Goal: Communication & Community: Ask a question

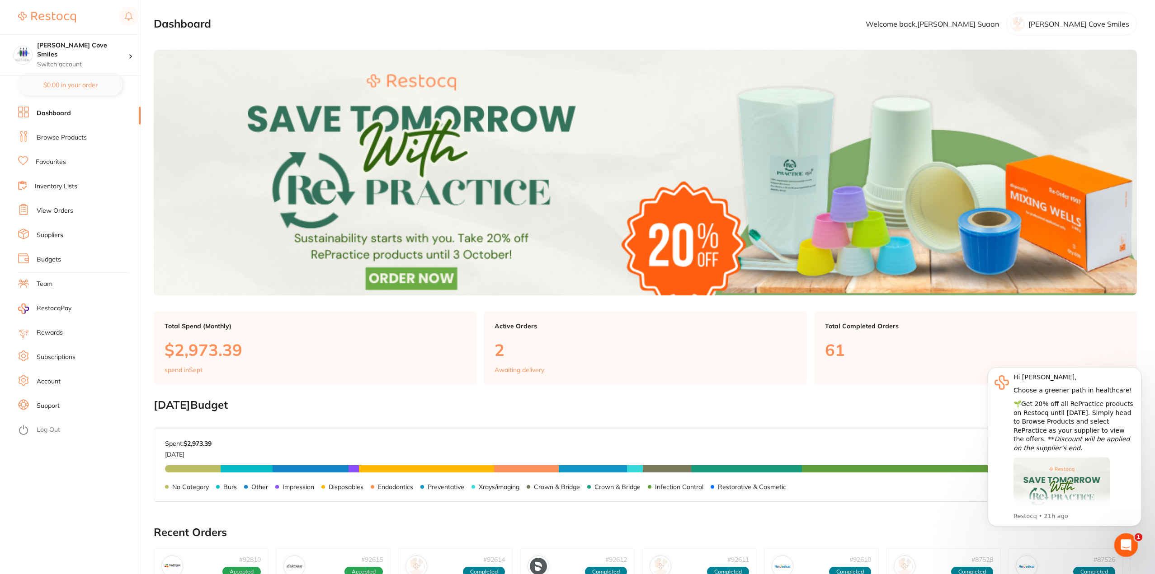
click at [1126, 537] on div "Open Intercom Messenger" at bounding box center [1125, 544] width 30 height 30
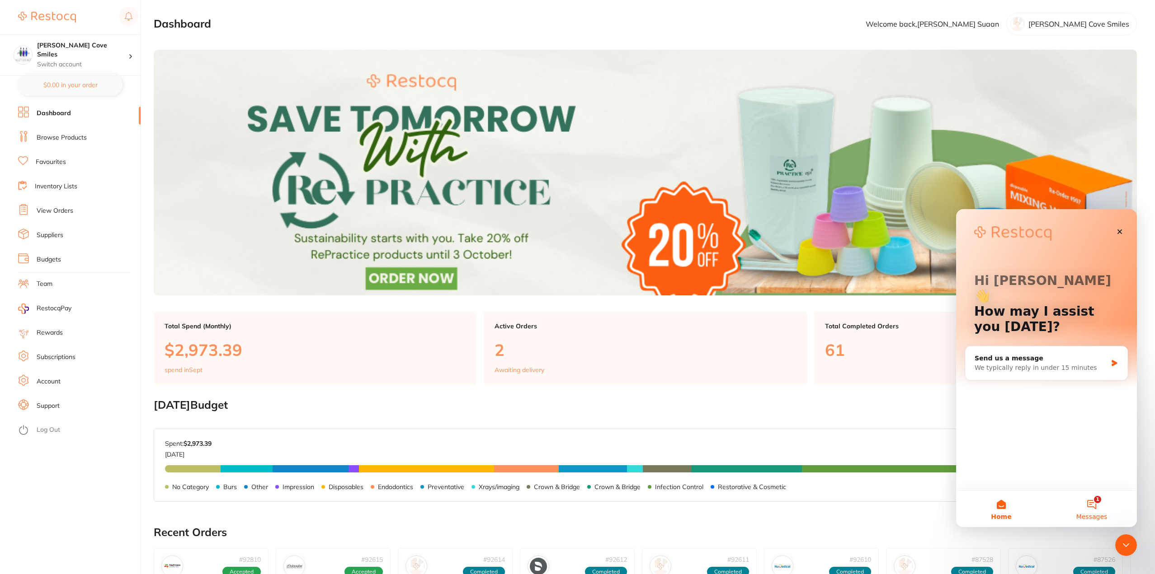
click at [1090, 501] on button "1 Messages" at bounding box center [1091, 509] width 90 height 36
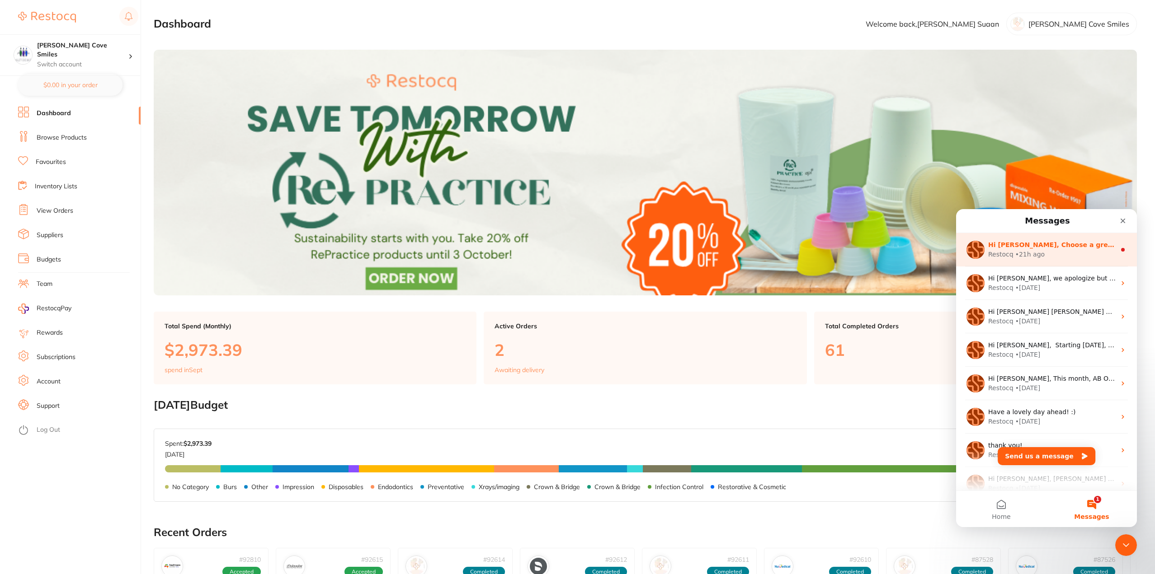
click at [1041, 237] on div "Hi [PERSON_NAME], Choose a greener path in healthcare! 🌱Get 20% off all RePract…" at bounding box center [1046, 249] width 181 height 33
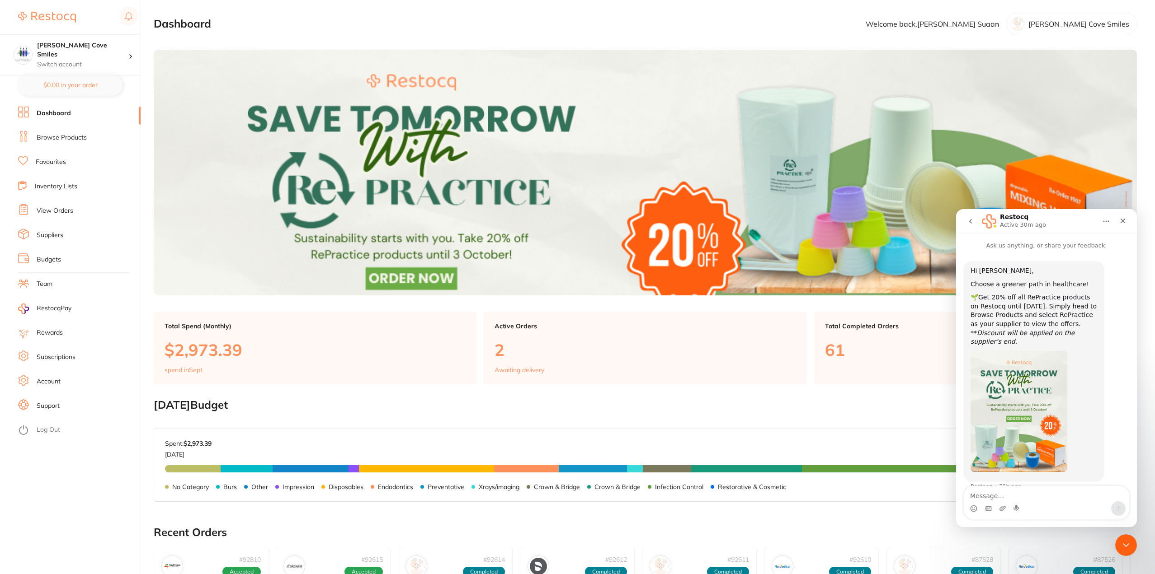
scroll to position [6, 0]
click at [61, 214] on link "View Orders" at bounding box center [55, 211] width 37 height 9
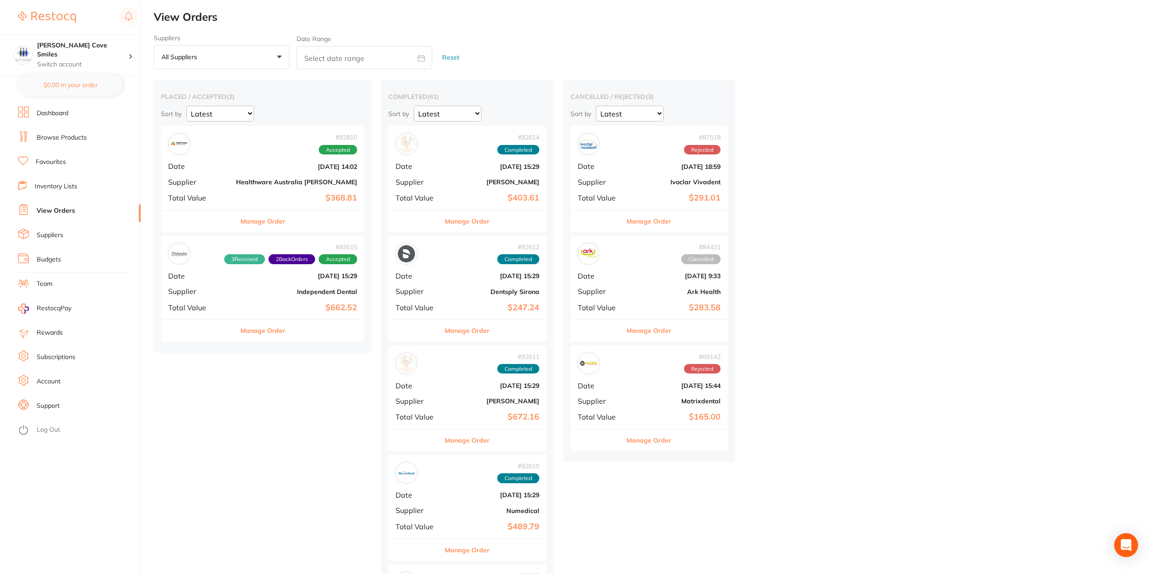
click at [1127, 545] on icon "Open Intercom Messenger" at bounding box center [1125, 546] width 10 height 12
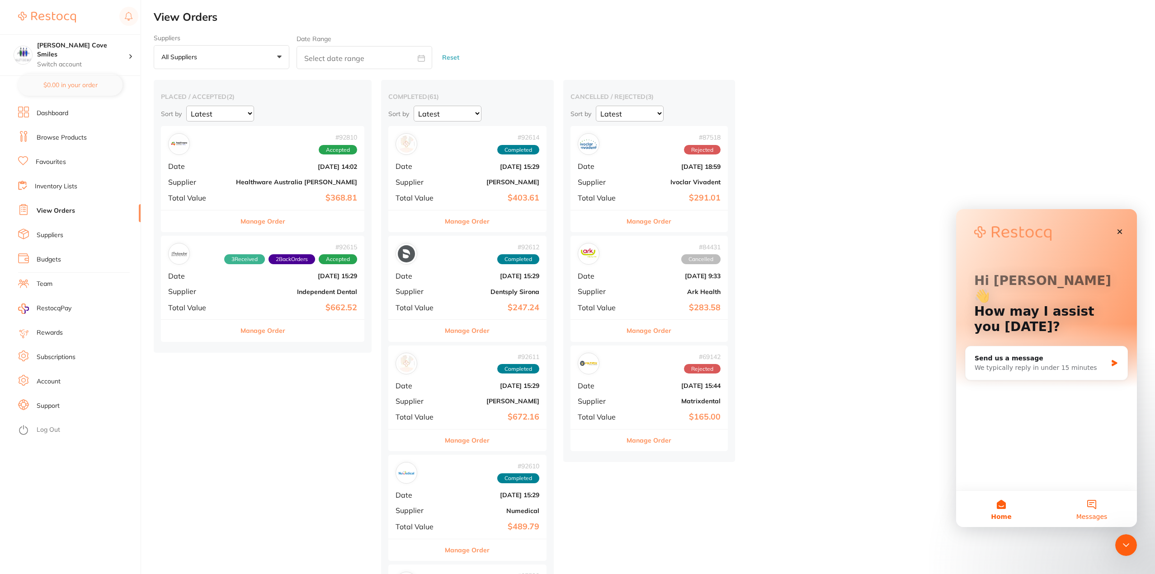
click at [1090, 506] on button "Messages" at bounding box center [1091, 509] width 90 height 36
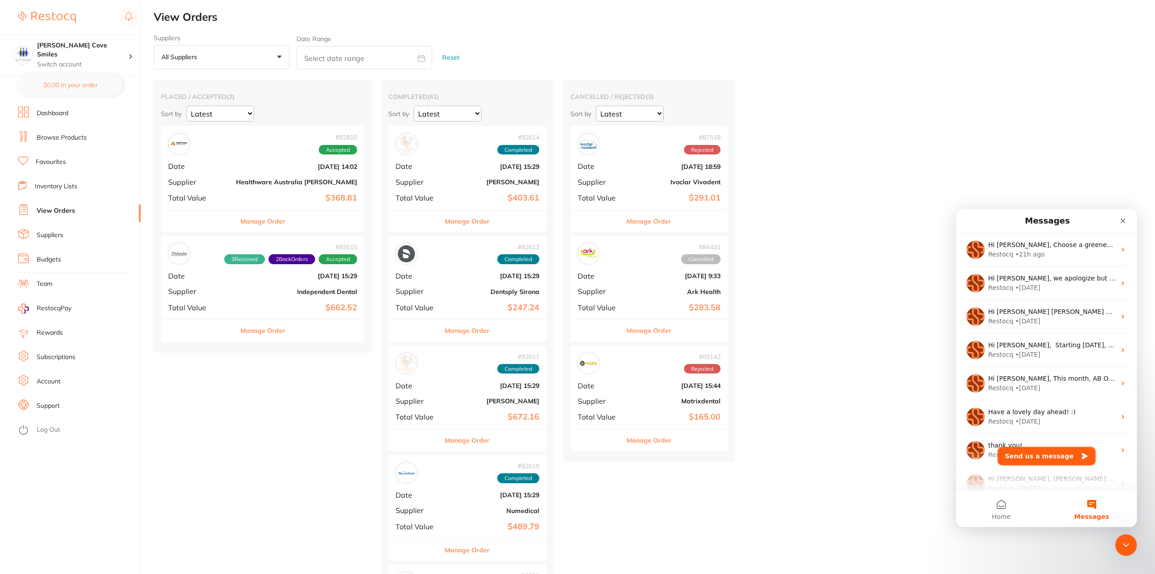
click at [1033, 455] on button "Send us a message" at bounding box center [1046, 456] width 98 height 18
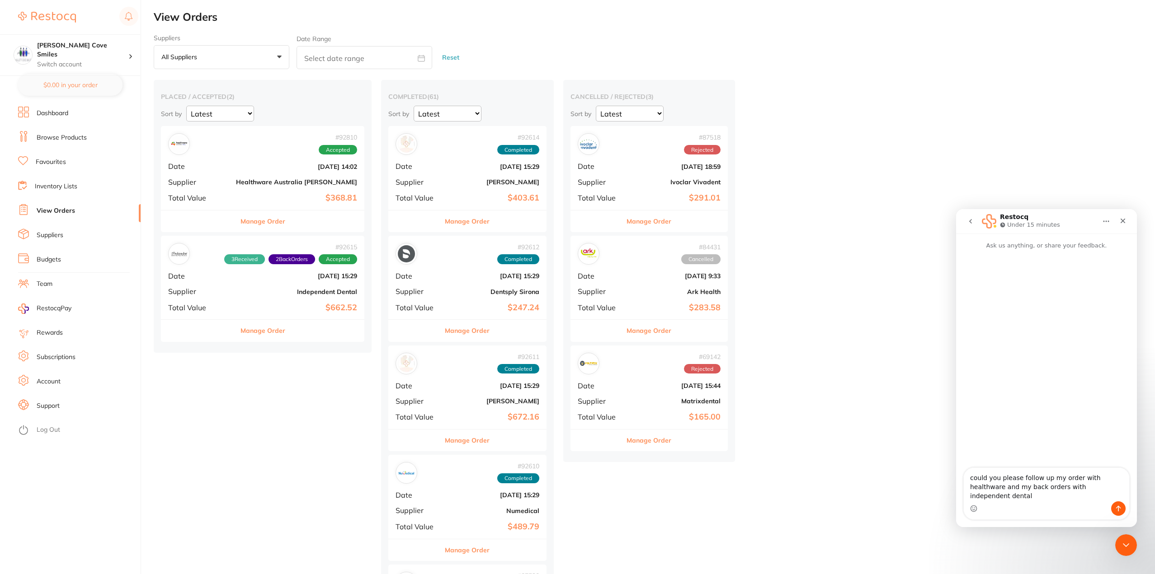
type textarea "could you please follow up my order with healthware and my back orders with ind…"
click at [1125, 511] on button "Send a message…" at bounding box center [1118, 509] width 14 height 14
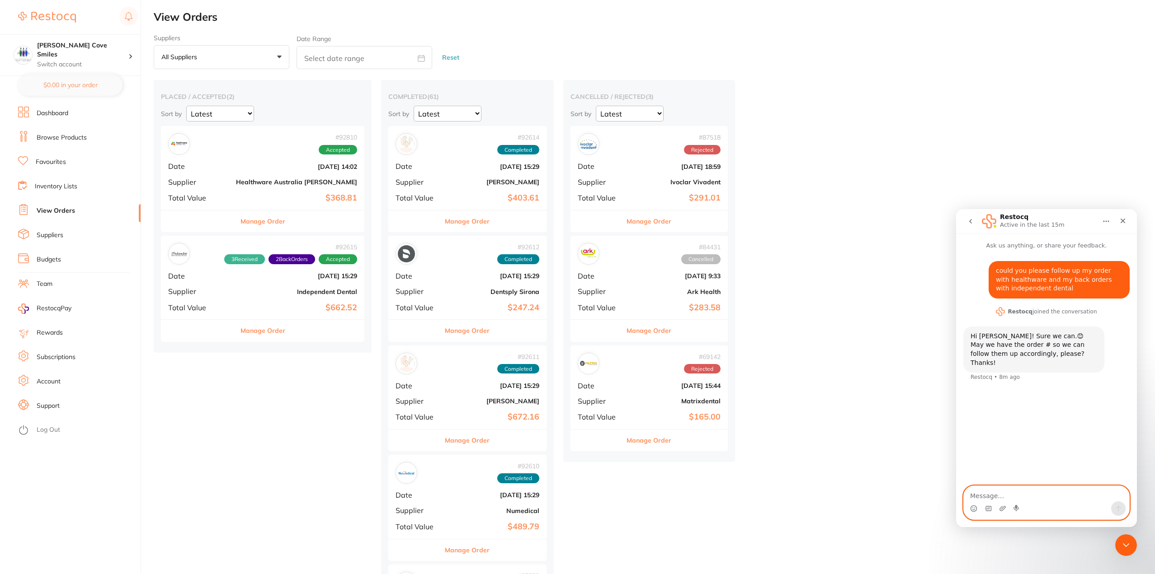
click at [248, 173] on div "# 92810 Accepted Date [DATE] 14:02 Supplier Healthware [GEOGRAPHIC_DATA] [PERSO…" at bounding box center [262, 168] width 203 height 84
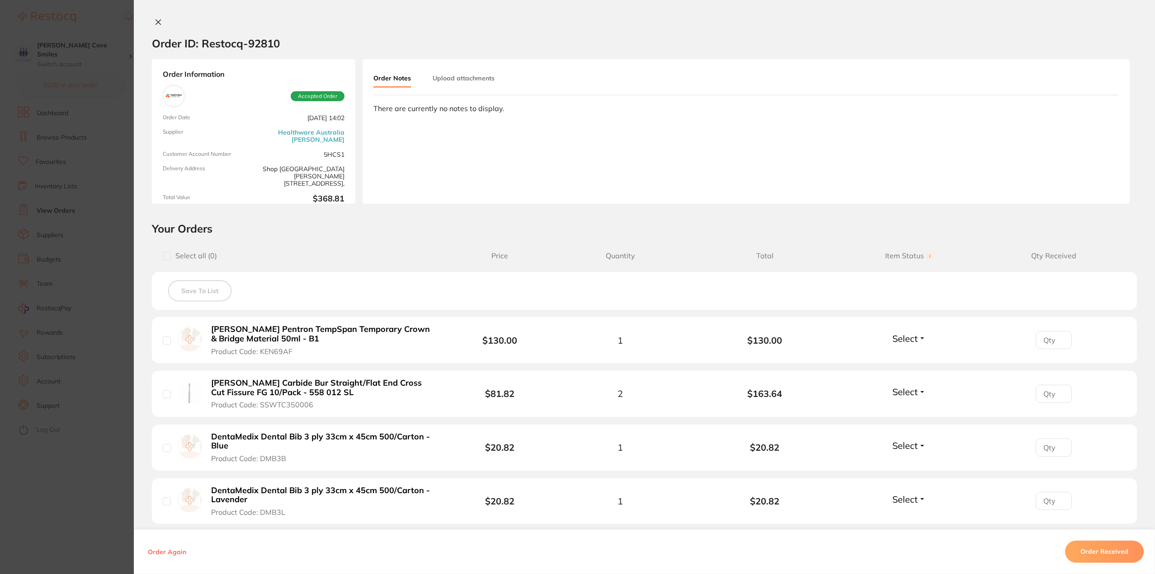
click at [157, 21] on icon at bounding box center [158, 22] width 5 height 5
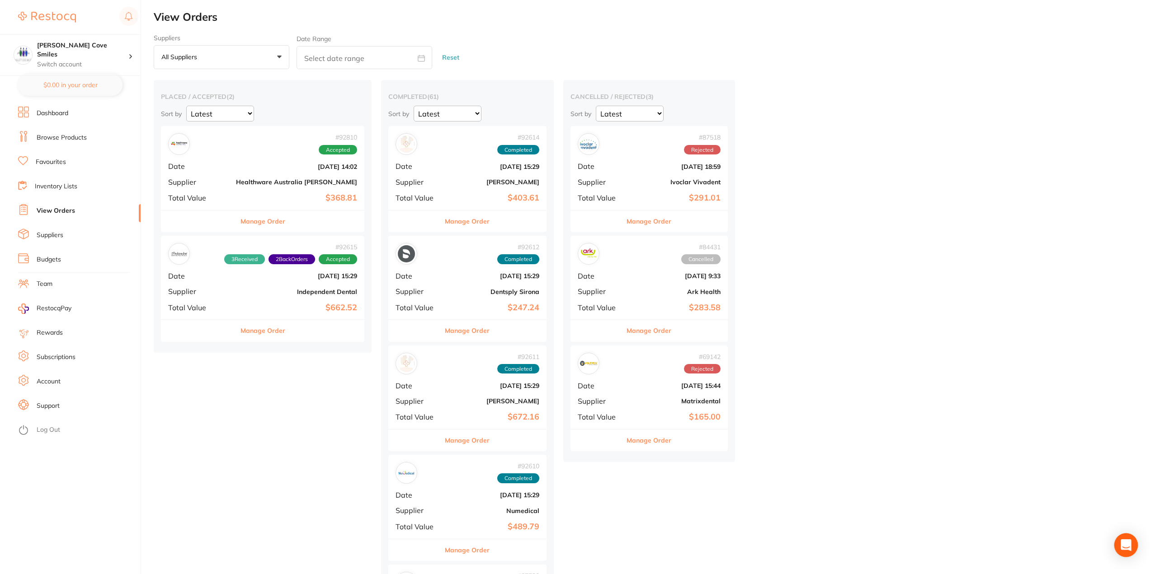
click at [1122, 545] on icon "Open Intercom Messenger" at bounding box center [1125, 546] width 10 height 12
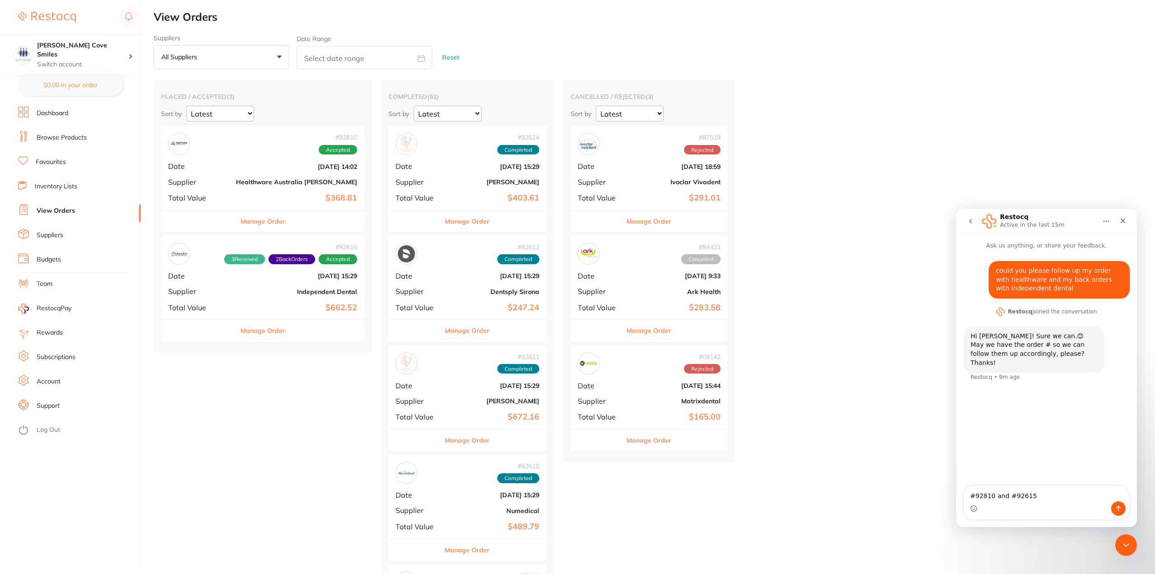
type textarea "#92810 and #92615"
click at [1118, 508] on icon "Send a message…" at bounding box center [1117, 508] width 7 height 7
click at [1124, 219] on icon "Close" at bounding box center [1122, 220] width 7 height 7
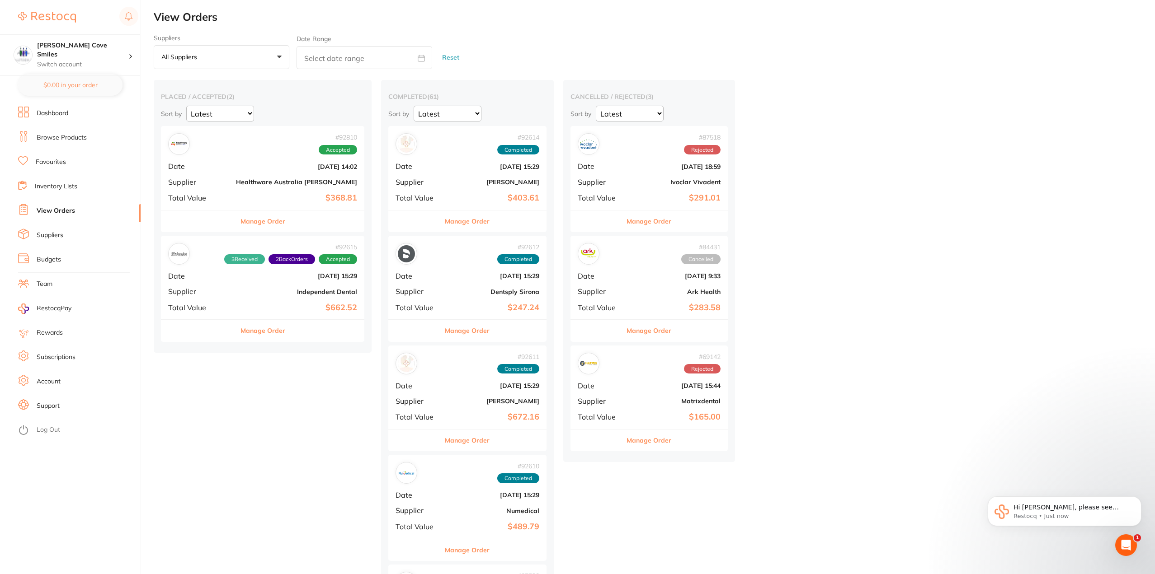
scroll to position [122, 0]
click at [1078, 508] on p "Hi [PERSON_NAME], please see updates below: Order 92810, this has been dispatch…" at bounding box center [1071, 507] width 117 height 9
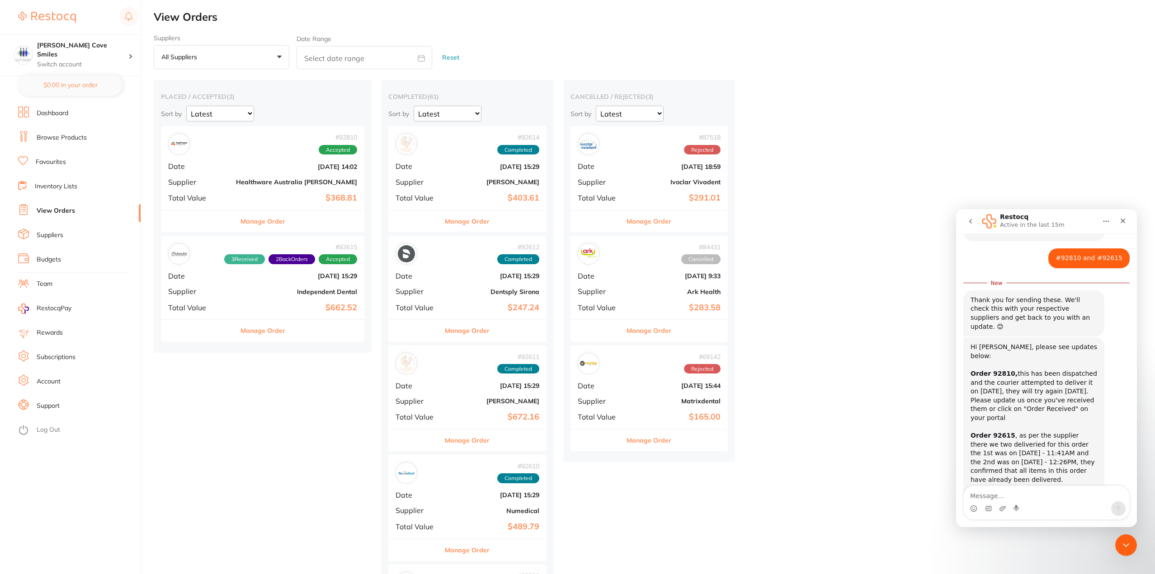
scroll to position [136, 0]
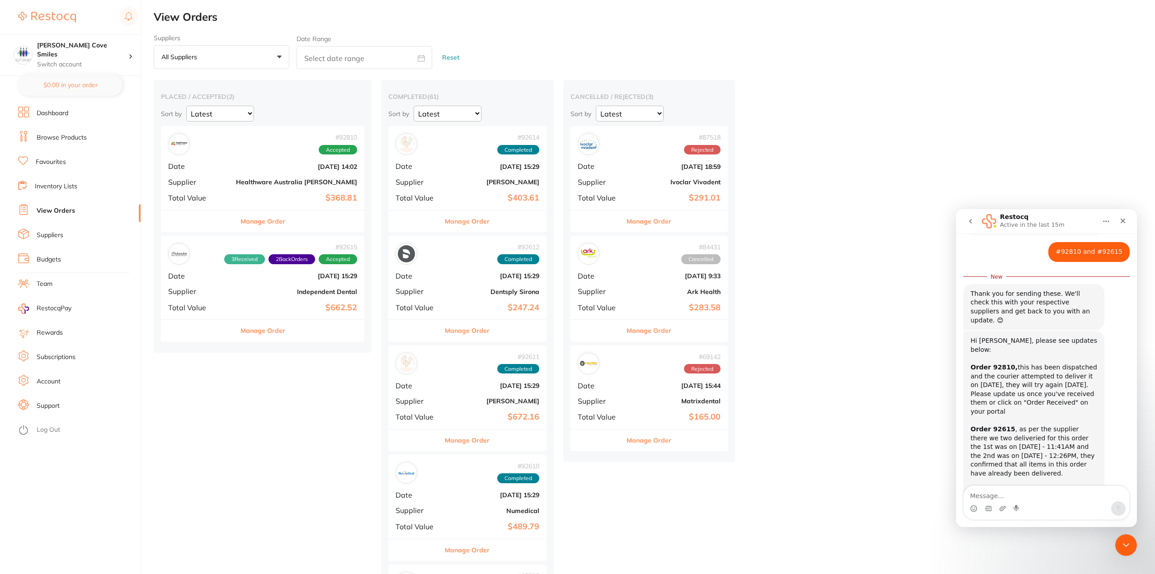
click at [249, 292] on b "Independent Dental" at bounding box center [296, 291] width 121 height 7
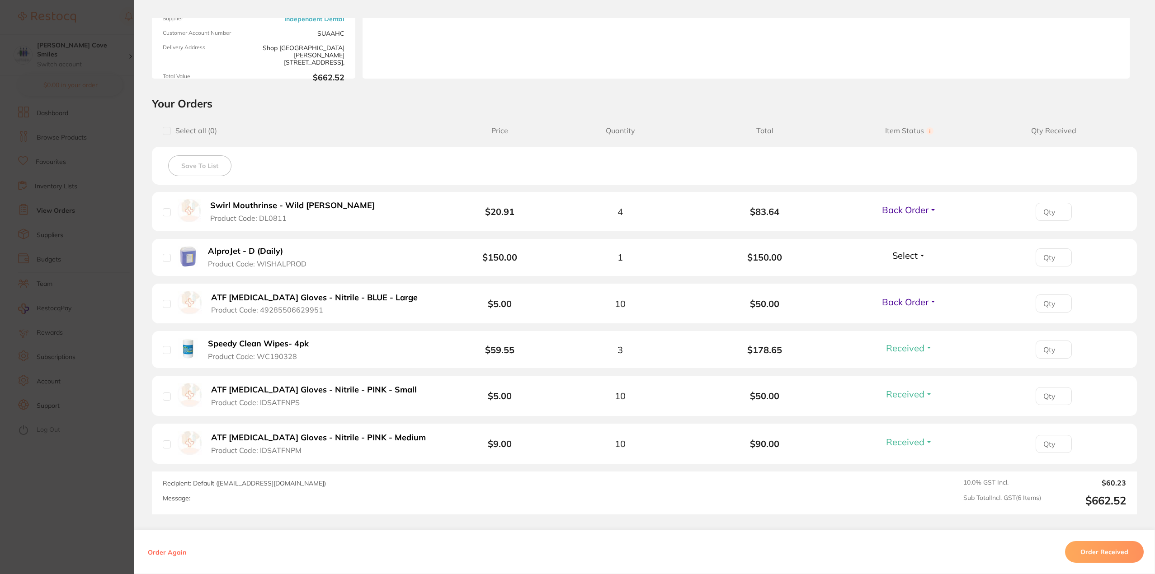
scroll to position [136, 0]
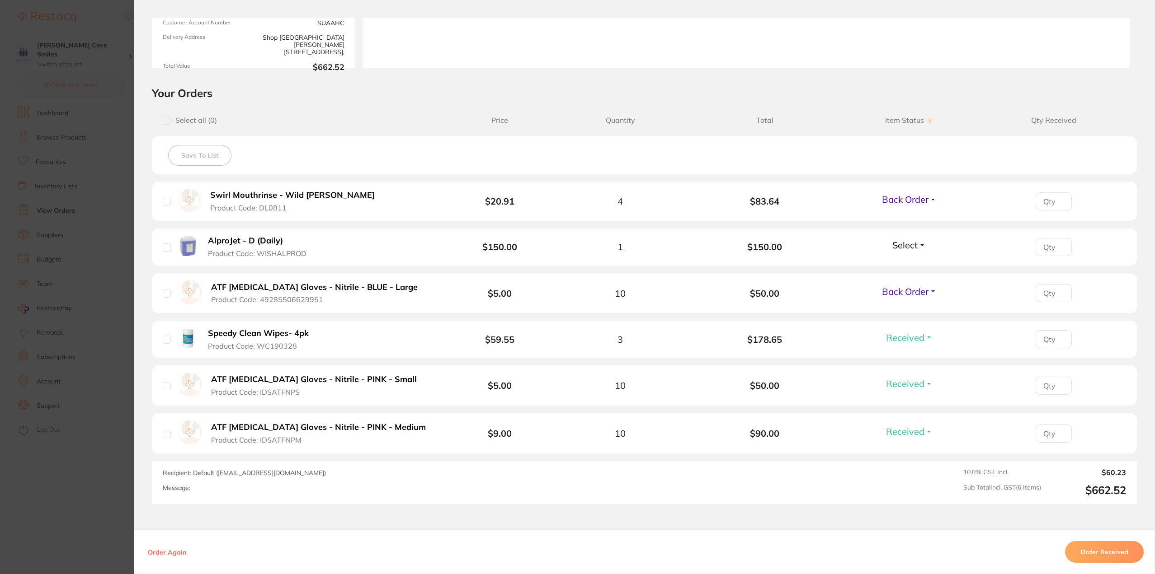
click at [1093, 553] on button "Order Received" at bounding box center [1104, 552] width 79 height 22
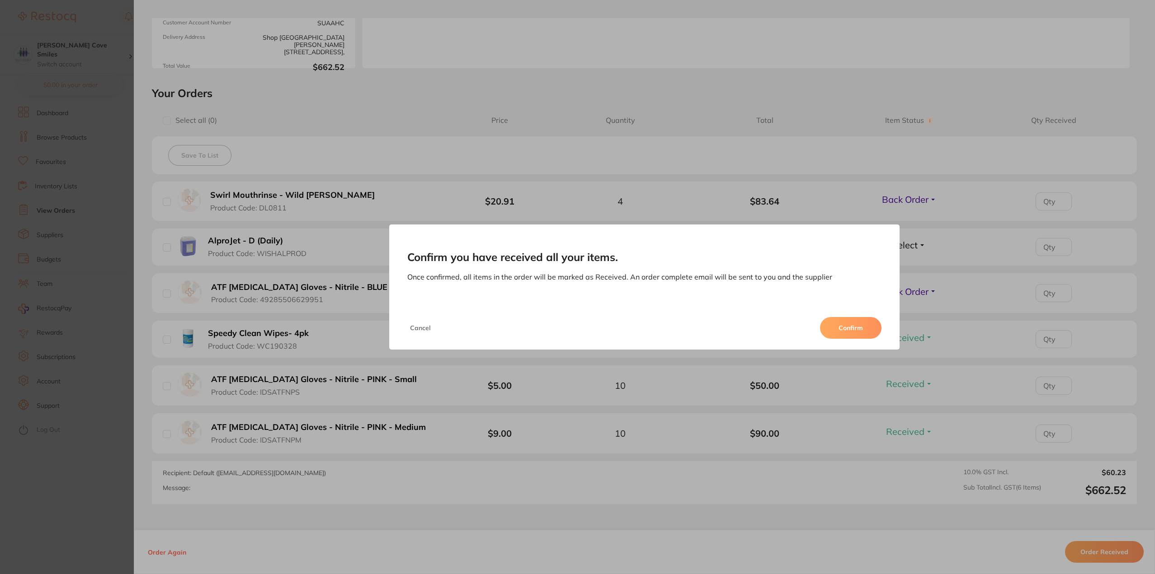
click at [418, 327] on button "Cancel" at bounding box center [420, 328] width 26 height 22
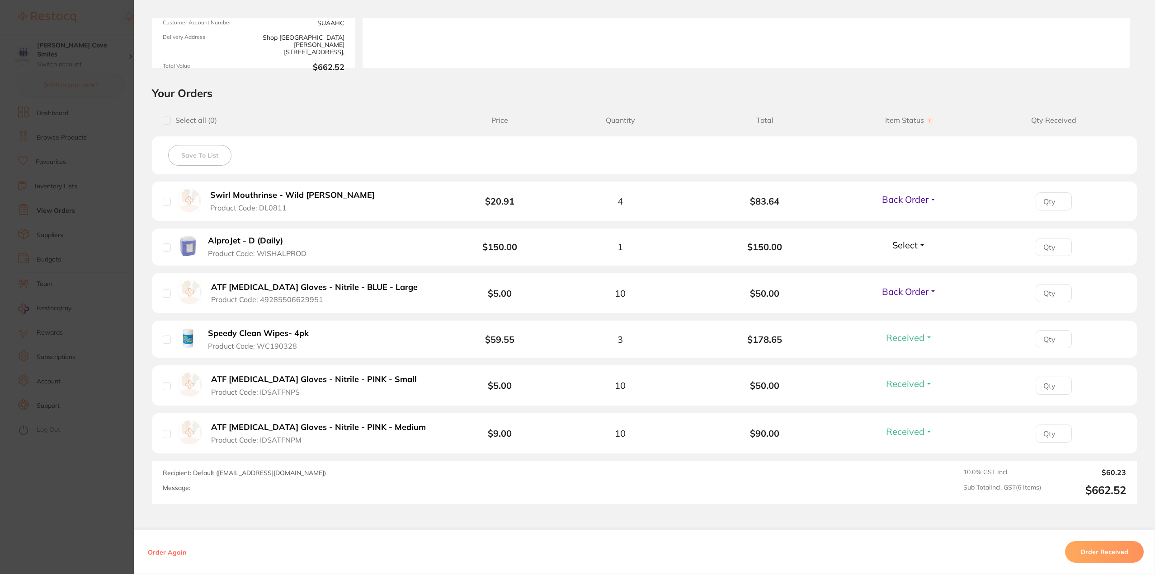
scroll to position [0, 0]
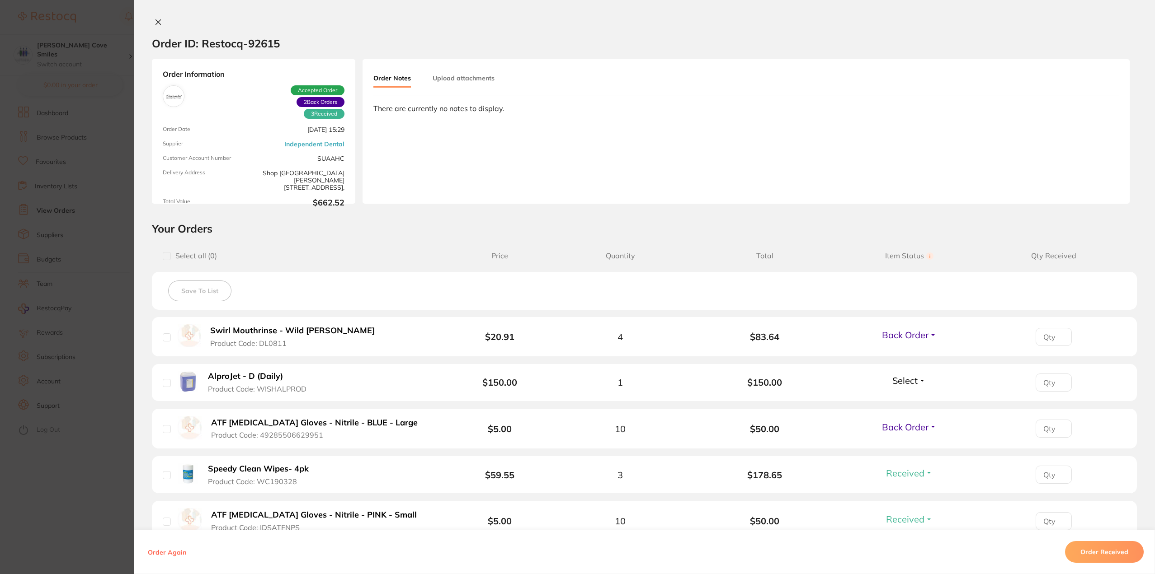
click at [155, 19] on icon at bounding box center [158, 22] width 7 height 7
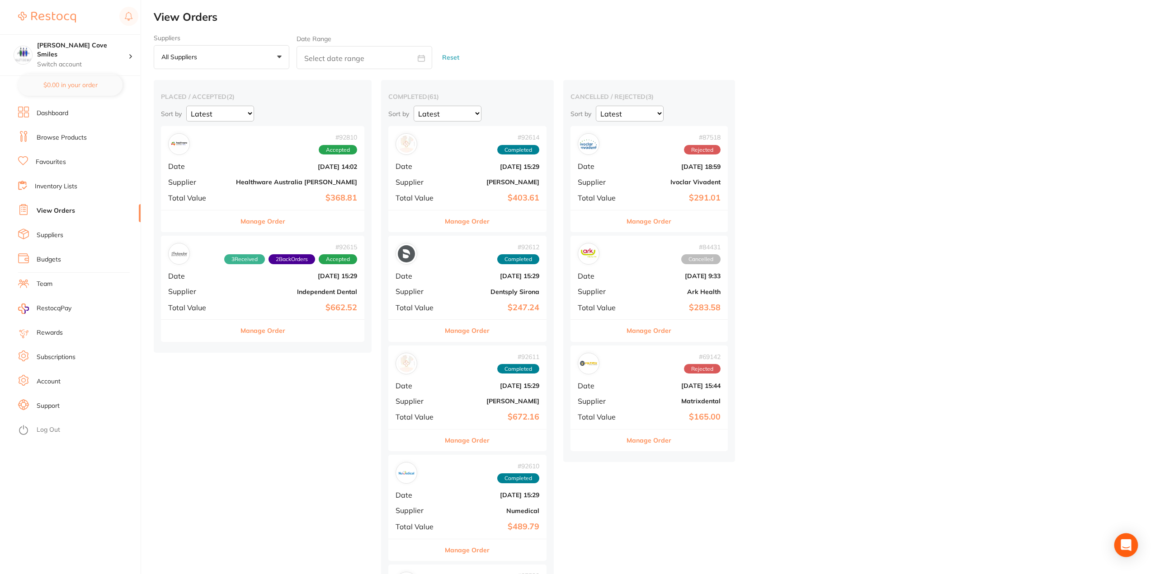
click at [1123, 547] on icon "Open Intercom Messenger" at bounding box center [1126, 546] width 12 height 12
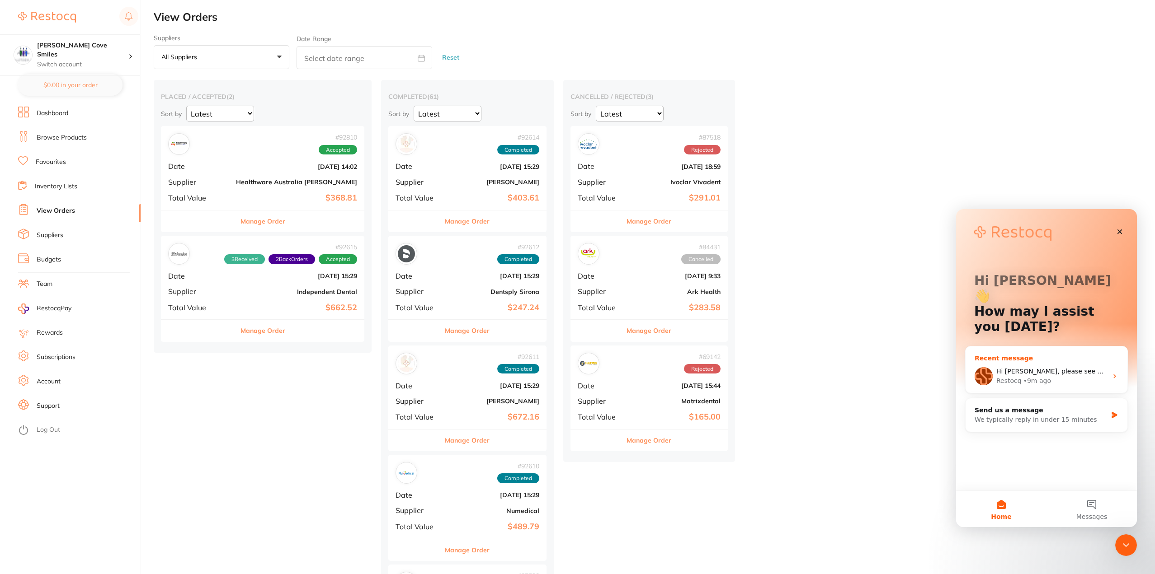
click at [1101, 376] on div "Restocq • 9m ago" at bounding box center [1051, 380] width 111 height 9
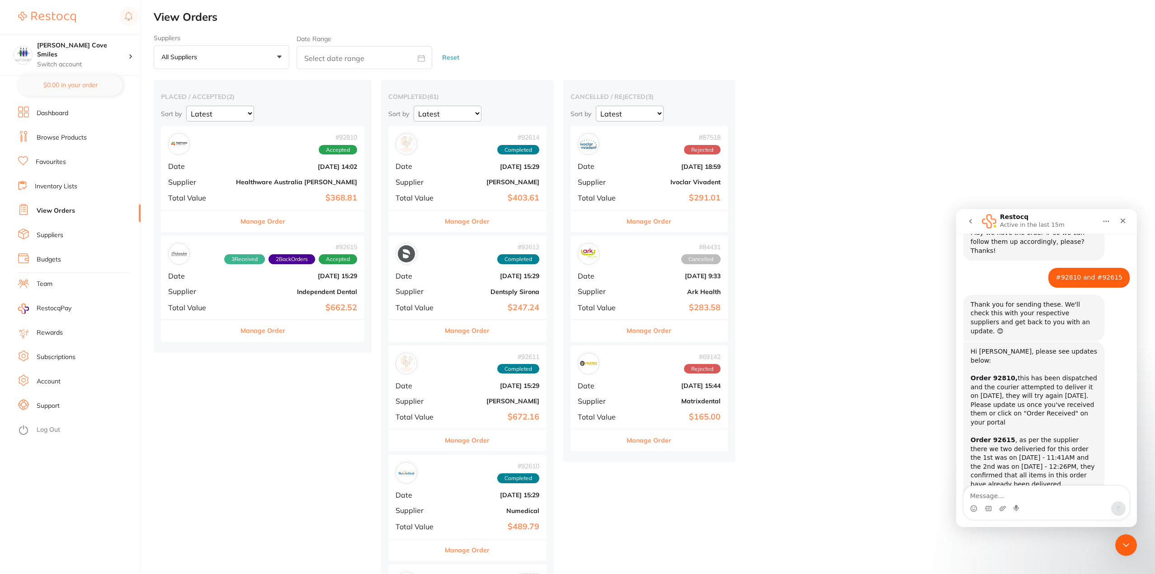
scroll to position [122, 0]
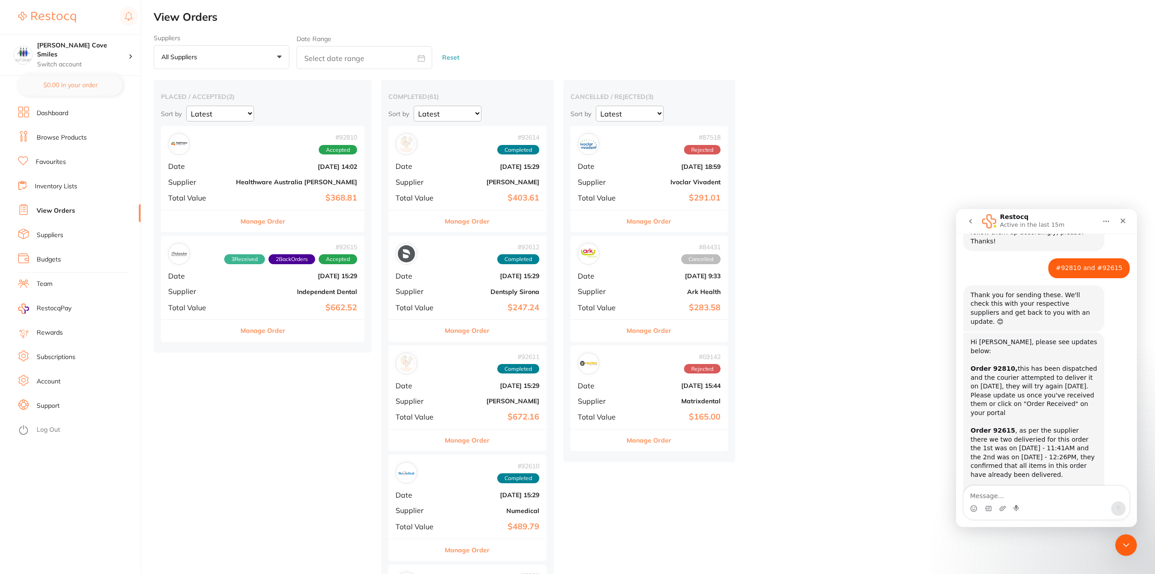
click at [1042, 492] on textarea "Message…" at bounding box center [1046, 493] width 165 height 15
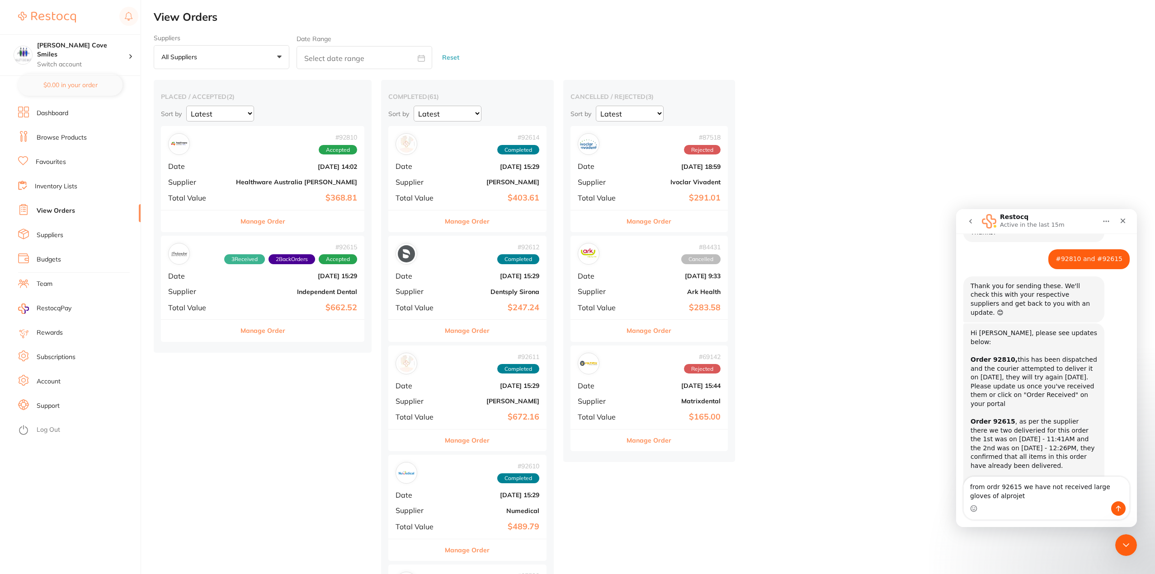
click at [1119, 486] on textarea "from ordr 92615 we have not received large gloves of alprojet" at bounding box center [1046, 489] width 165 height 24
click at [1000, 494] on textarea "from ordr 92615 we have not received large gloves or alprojet" at bounding box center [1046, 489] width 165 height 24
click at [995, 489] on textarea "from ordr 92615 we have not received large gloves or alprojet" at bounding box center [1046, 489] width 165 height 24
type textarea "from order 92615 we have not received large gloves or alprojet"
click at [999, 497] on textarea "from order 92615 we have not received large gloves or alprojet" at bounding box center [1046, 489] width 165 height 24
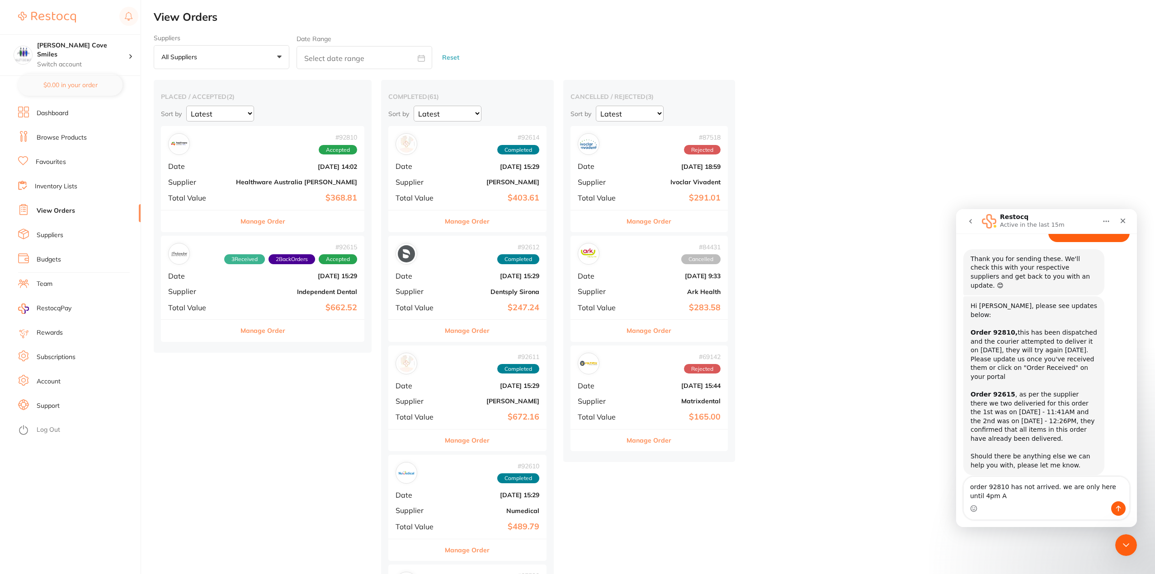
scroll to position [167, 0]
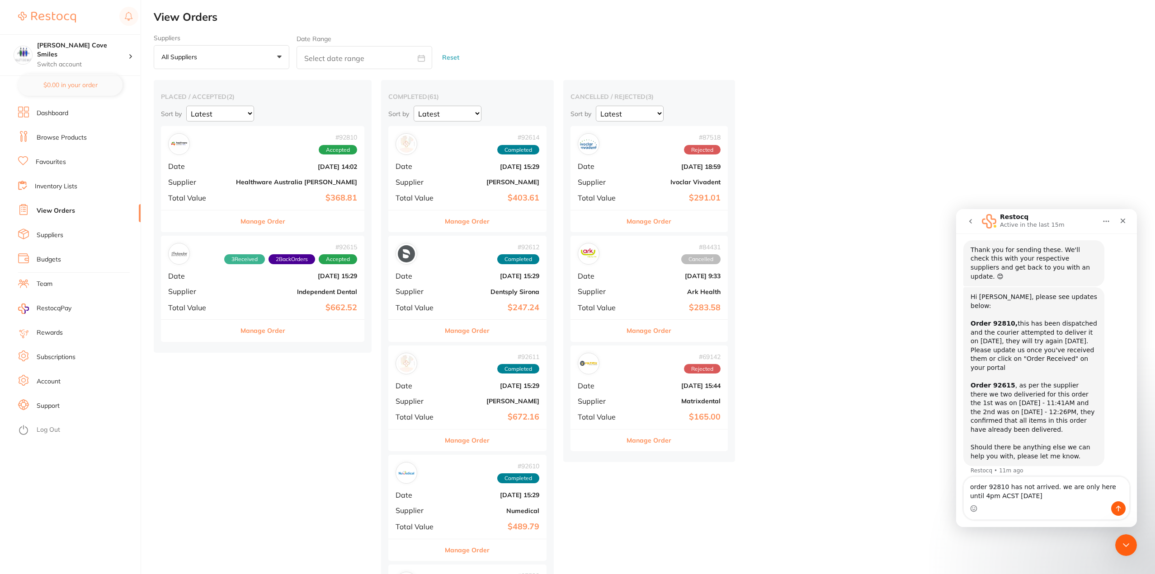
type textarea "order 92810 has not arrived. we are only here until 4pm ACST [DATE]"
click at [1116, 508] on icon "Send a message…" at bounding box center [1117, 508] width 7 height 7
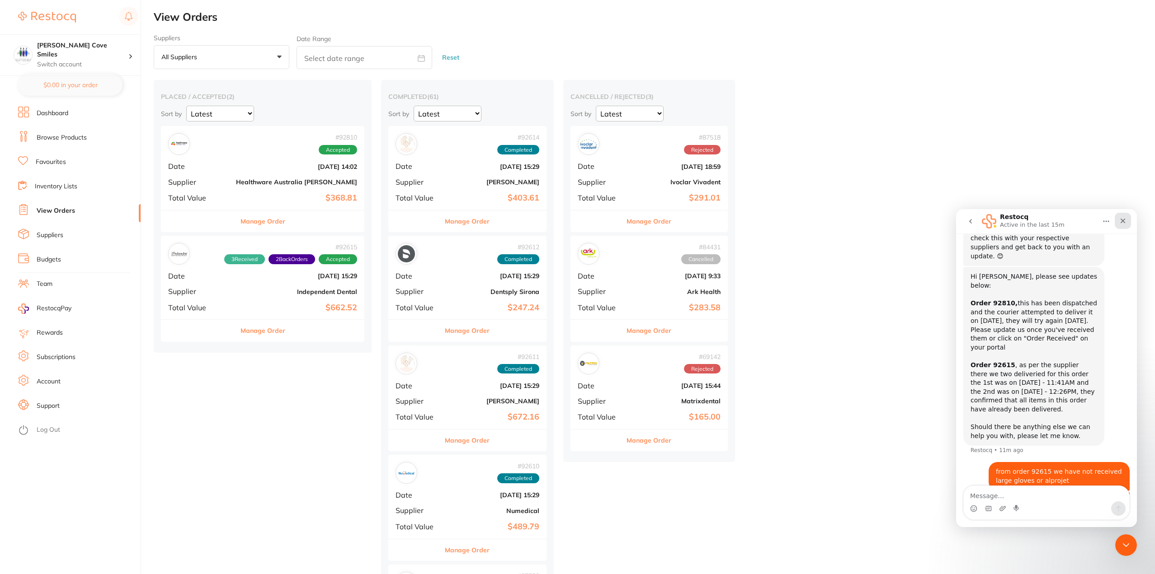
click at [1122, 221] on icon "Close" at bounding box center [1122, 221] width 5 height 5
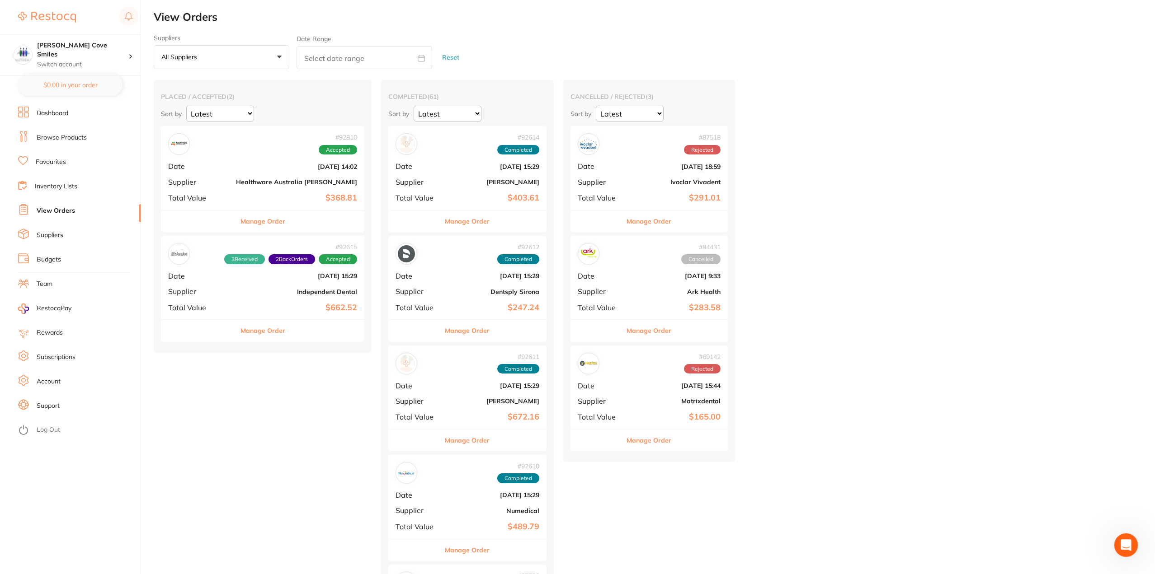
click at [1119, 536] on div "Open Intercom Messenger" at bounding box center [1125, 544] width 30 height 30
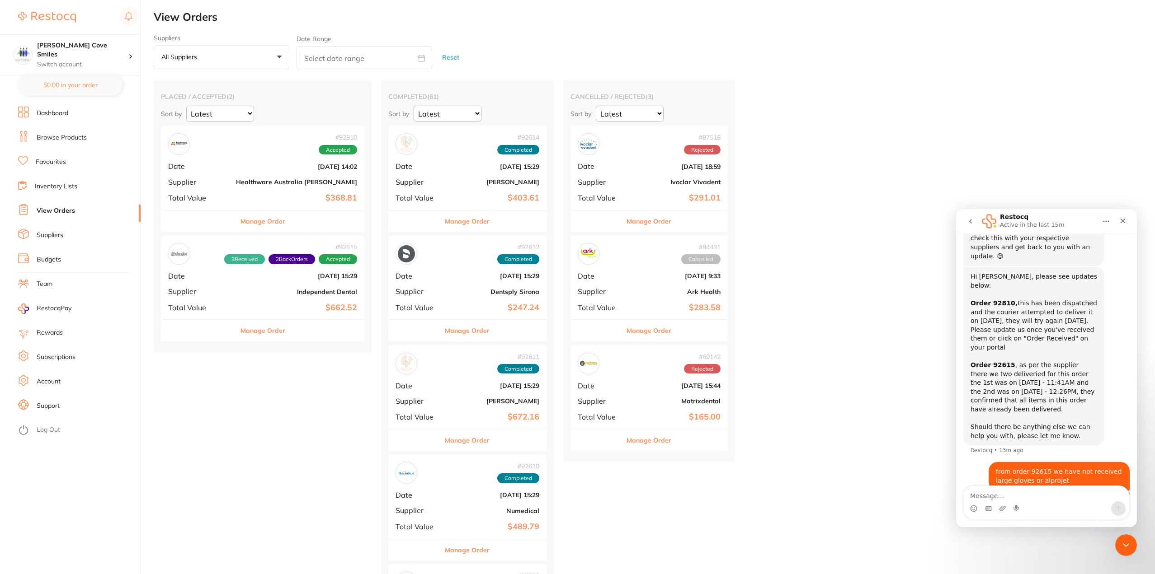
click at [1043, 499] on textarea "Message…" at bounding box center [1046, 493] width 165 height 15
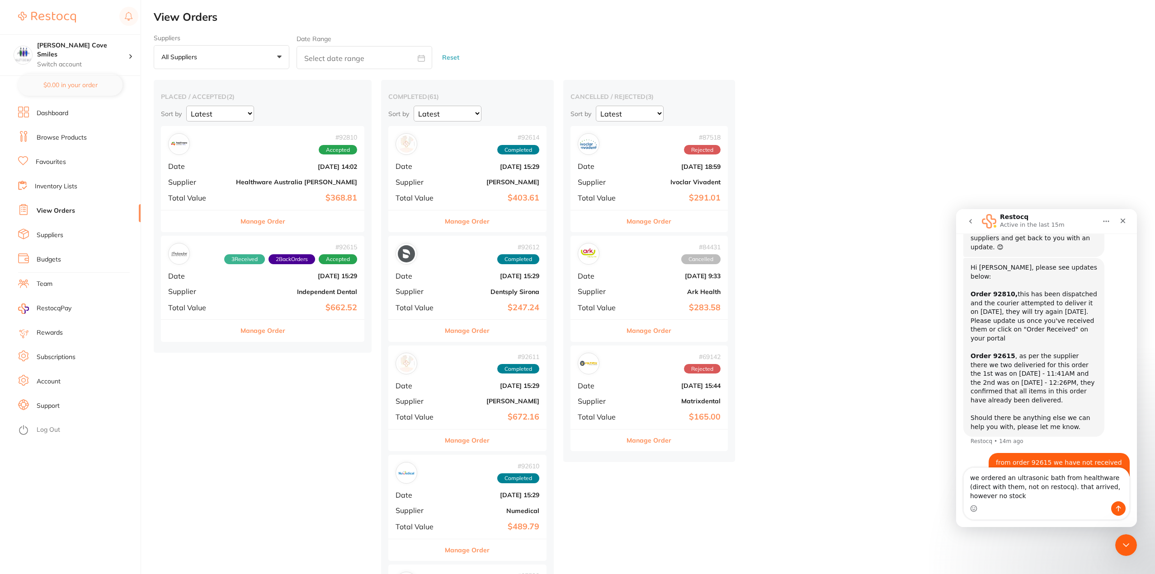
scroll to position [205, 0]
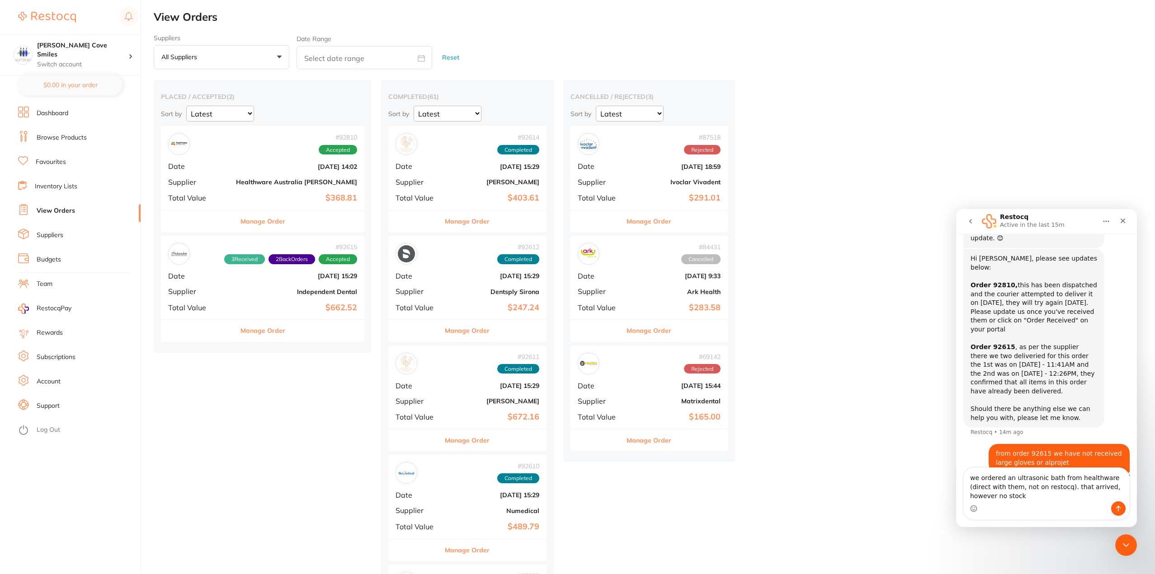
type textarea "we ordered an ultrasonic bath from healthware (direct with them, not on restocq…"
click at [1124, 512] on button "Send a message…" at bounding box center [1118, 509] width 14 height 14
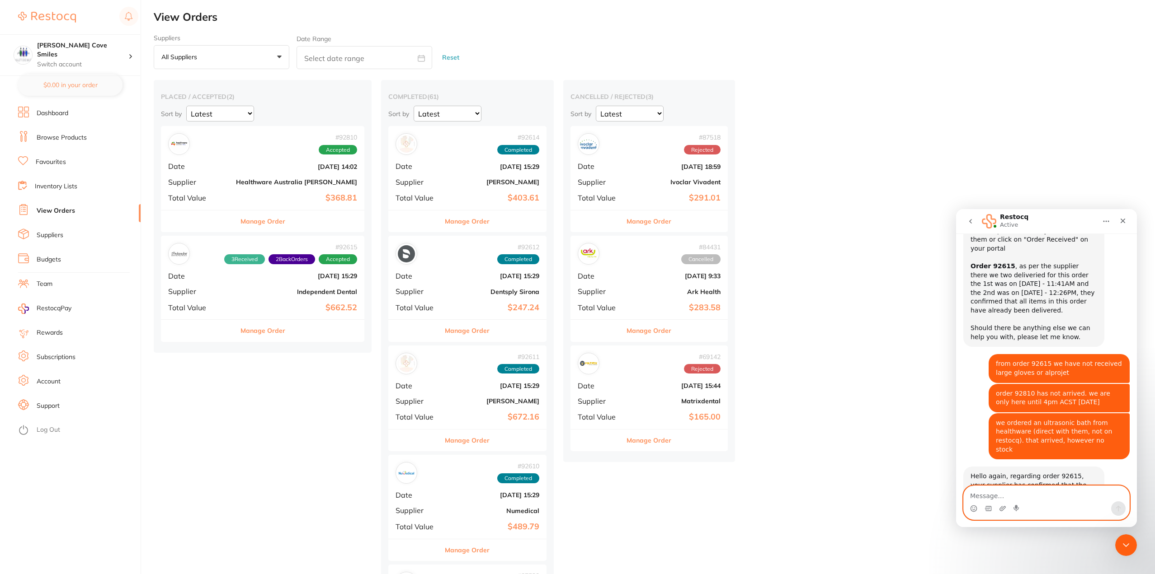
scroll to position [288, 0]
click at [1125, 219] on icon "Close" at bounding box center [1122, 221] width 5 height 5
